Goal: Navigation & Orientation: Find specific page/section

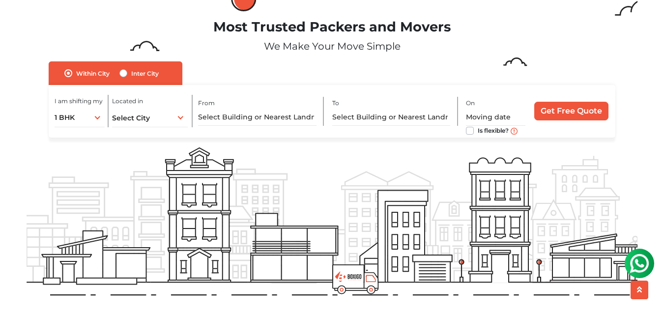
drag, startPoint x: 470, startPoint y: 240, endPoint x: 306, endPoint y: 255, distance: 164.8
drag, startPoint x: 452, startPoint y: 219, endPoint x: 259, endPoint y: 235, distance: 193.4
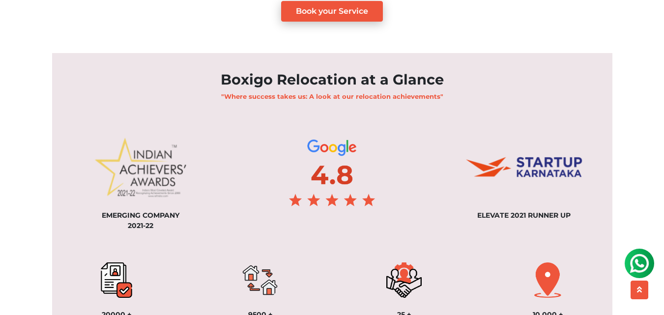
scroll to position [749, 0]
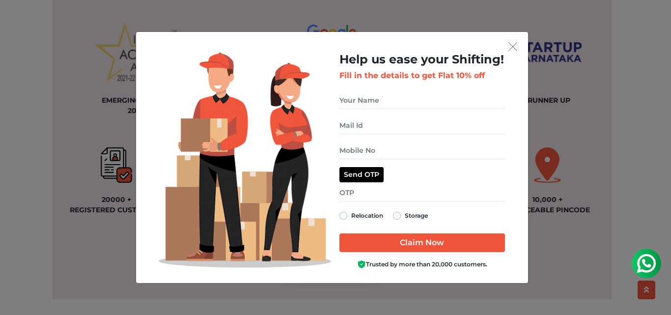
drag, startPoint x: 671, startPoint y: 97, endPoint x: 492, endPoint y: 28, distance: 191.9
click at [512, 48] on img "get free quote dialog" at bounding box center [513, 46] width 9 height 9
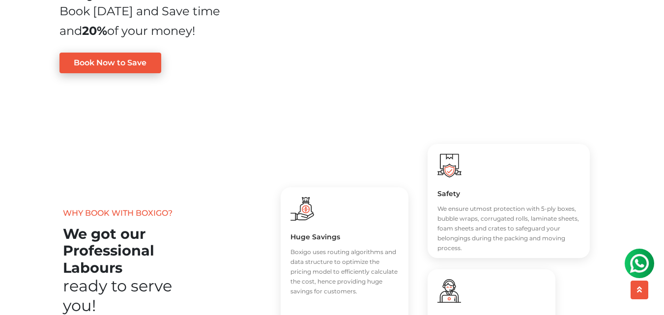
scroll to position [1130, 0]
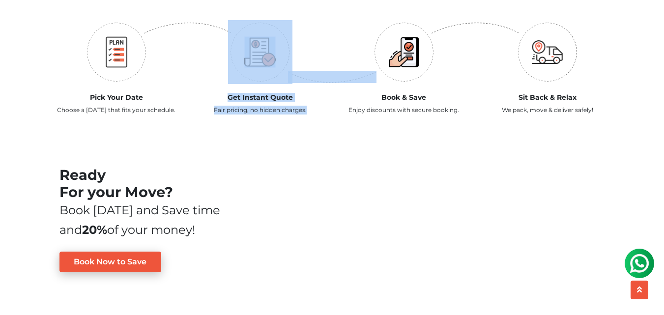
drag, startPoint x: 243, startPoint y: 53, endPoint x: 431, endPoint y: 46, distance: 187.9
click at [231, 53] on div "Pick Your Date Choose a moving day that fits your schedule. Get Instant Quote F…" at bounding box center [332, 71] width 575 height 102
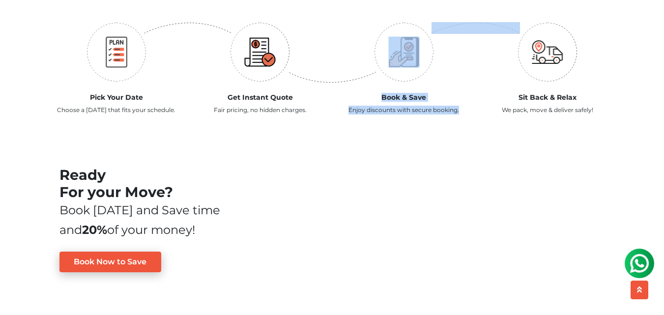
drag, startPoint x: 512, startPoint y: 46, endPoint x: 397, endPoint y: 43, distance: 115.1
click at [400, 44] on div "Pick Your Date Choose a moving day that fits your schedule. Get Instant Quote F…" at bounding box center [332, 71] width 575 height 102
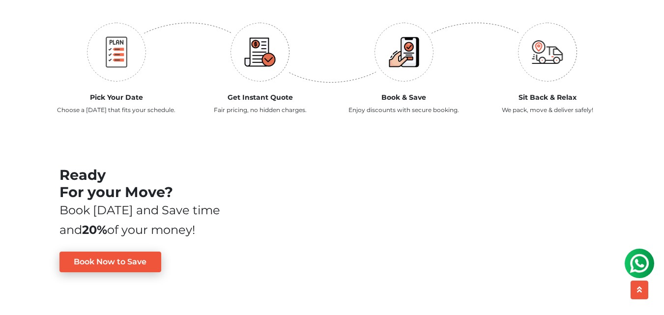
click at [613, 59] on div "Sit Back & Relax We pack, move & deliver safely!" at bounding box center [548, 71] width 144 height 102
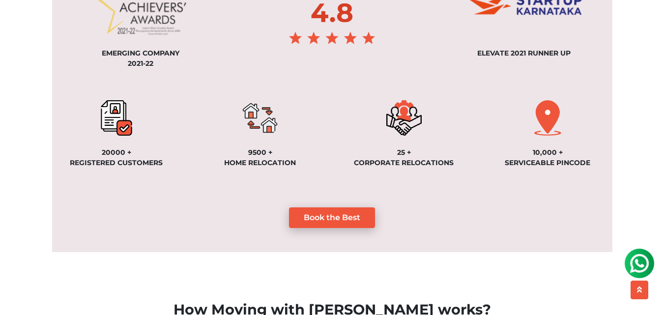
scroll to position [806, 0]
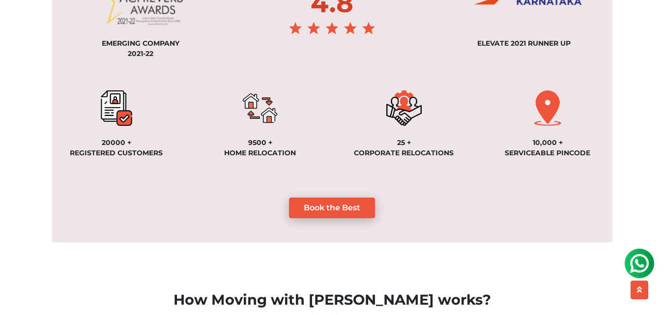
drag, startPoint x: 259, startPoint y: 96, endPoint x: 363, endPoint y: 72, distance: 106.4
click at [363, 72] on section "Boxigo Relocation at a Glance "Where success takes us: A look at our relocation…" at bounding box center [332, 61] width 560 height 361
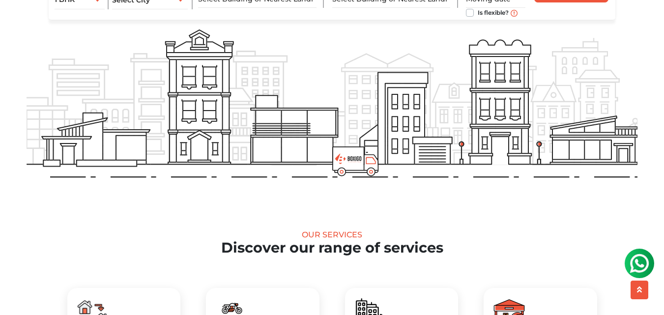
scroll to position [166, 0]
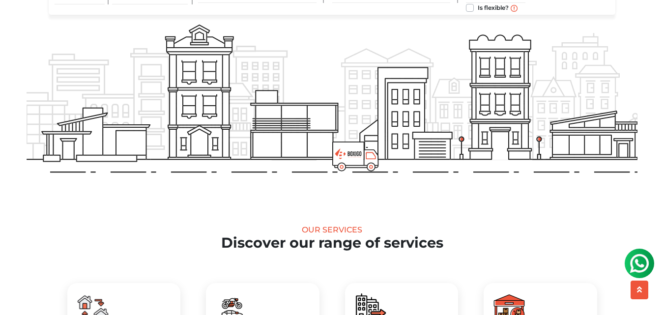
drag, startPoint x: 351, startPoint y: 124, endPoint x: 177, endPoint y: 133, distance: 173.8
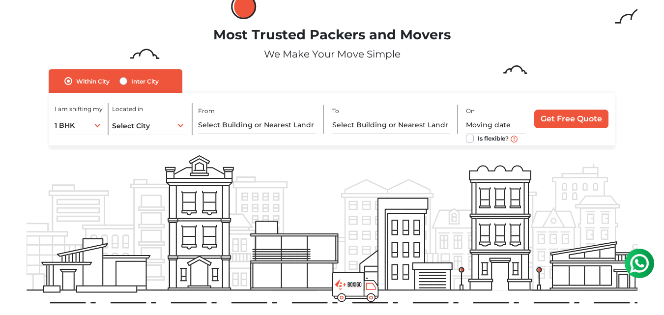
scroll to position [0, 0]
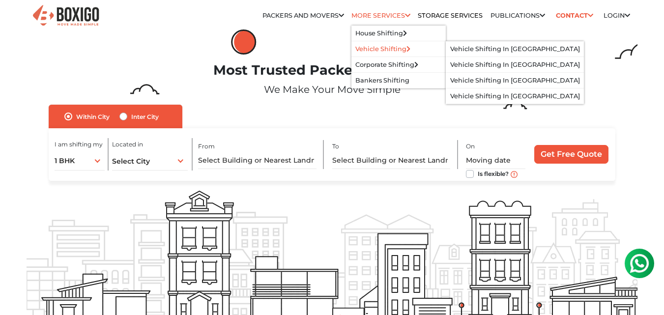
click at [364, 43] on li "Vehicle Shifting Vehicle Shifting in bangalore Vehicle Shifting in Hyderabad Ve…" at bounding box center [398, 49] width 94 height 16
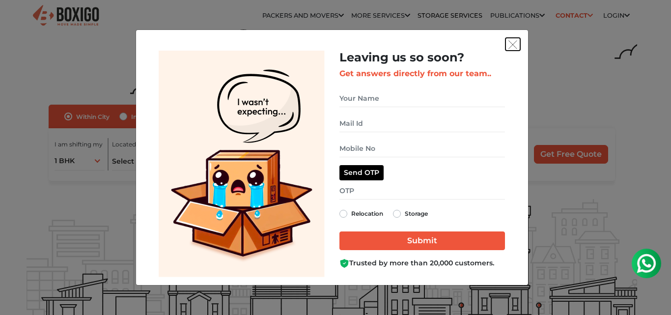
click at [518, 50] on button "get free quote dialog" at bounding box center [513, 44] width 15 height 13
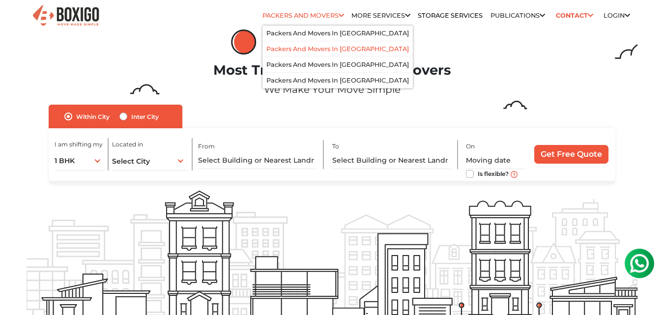
click at [293, 52] on link "Packers and Movers in [GEOGRAPHIC_DATA]" at bounding box center [337, 48] width 143 height 7
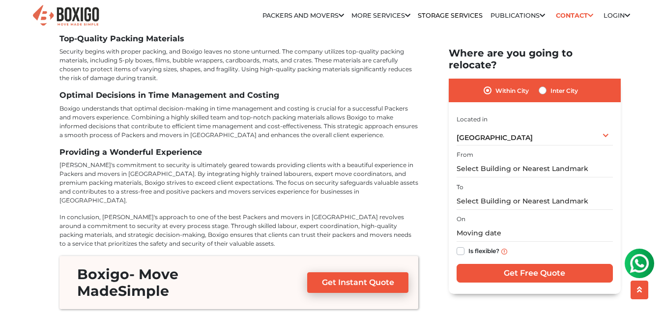
scroll to position [4306, 0]
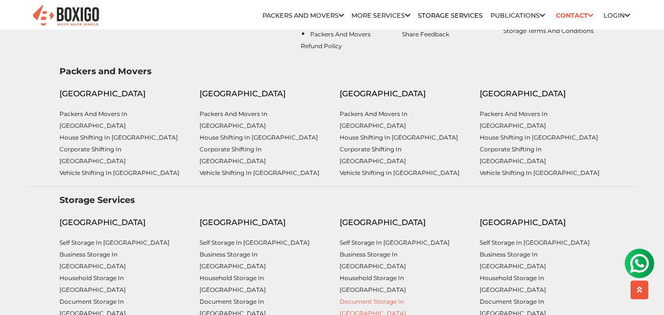
click at [406, 298] on link "Document Storage in [GEOGRAPHIC_DATA]" at bounding box center [373, 307] width 66 height 19
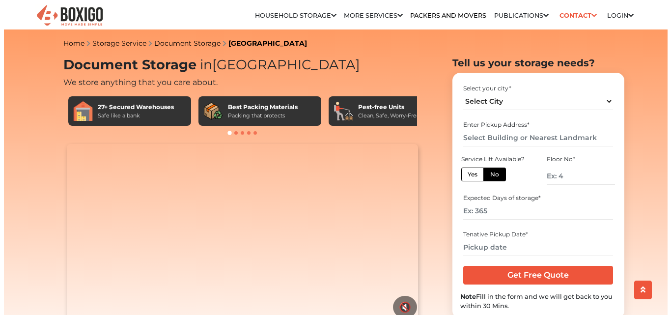
scroll to position [353, 0]
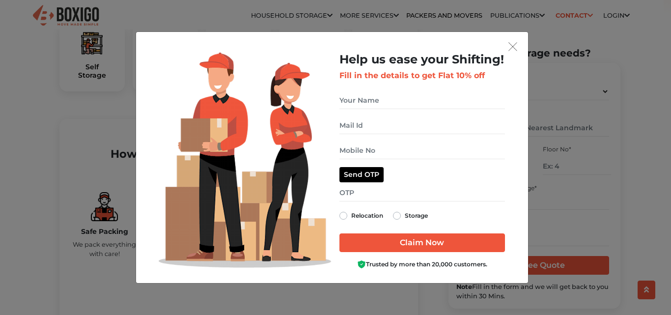
drag, startPoint x: 671, startPoint y: 19, endPoint x: 671, endPoint y: 84, distance: 64.9
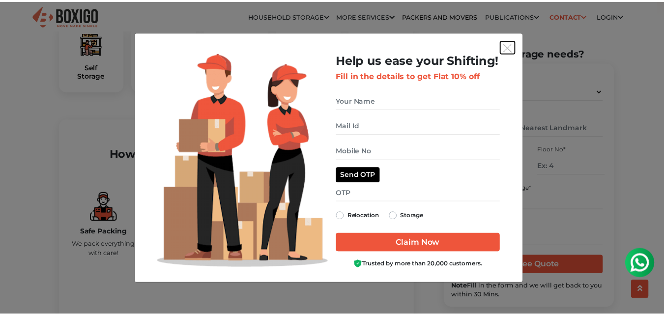
scroll to position [0, 0]
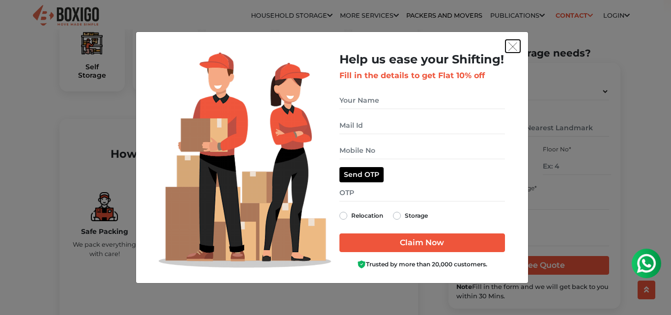
click at [506, 51] on button "get free quote dialog" at bounding box center [513, 46] width 15 height 13
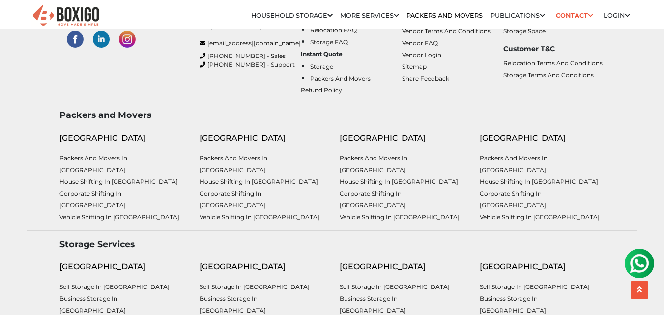
scroll to position [3618, 0]
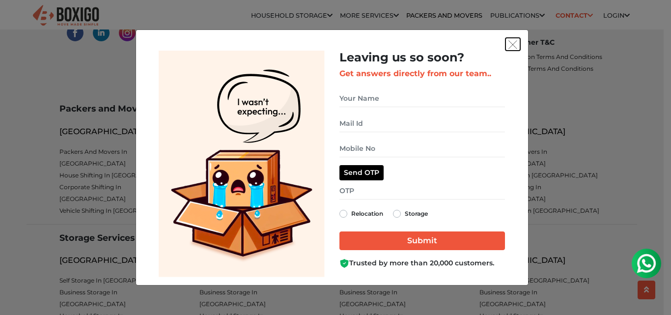
click at [512, 44] on img "get free quote dialog" at bounding box center [513, 44] width 9 height 9
